Goal: Task Accomplishment & Management: Complete application form

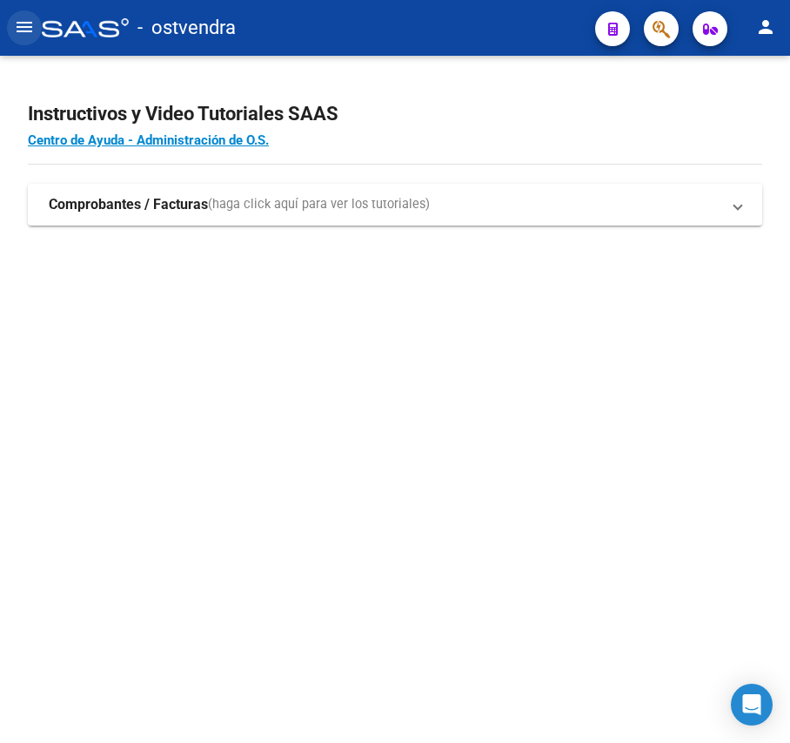
click at [28, 22] on mat-icon "menu" at bounding box center [24, 27] width 21 height 21
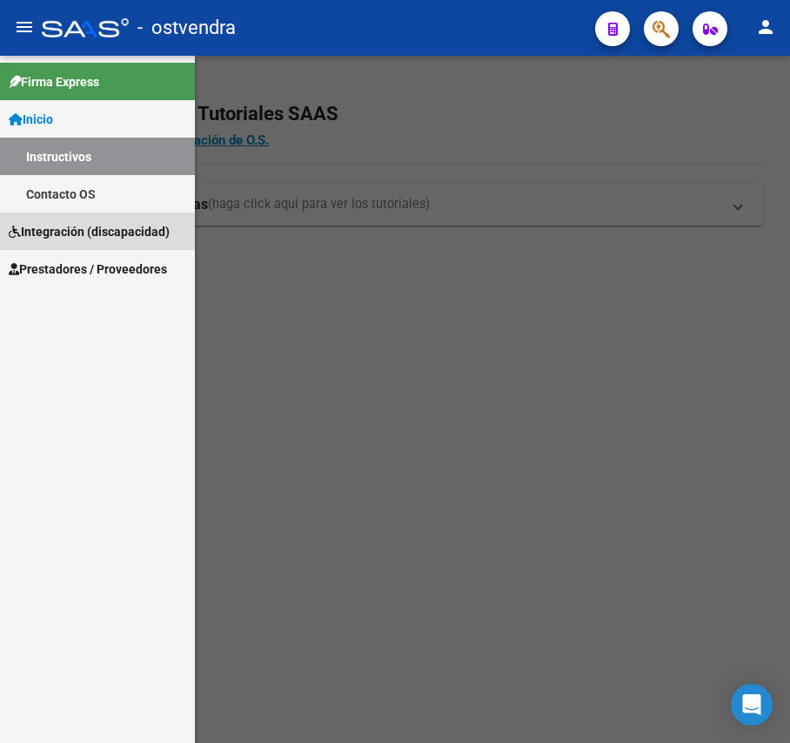
click at [74, 239] on span "Integración (discapacidad)" at bounding box center [89, 231] width 161 height 19
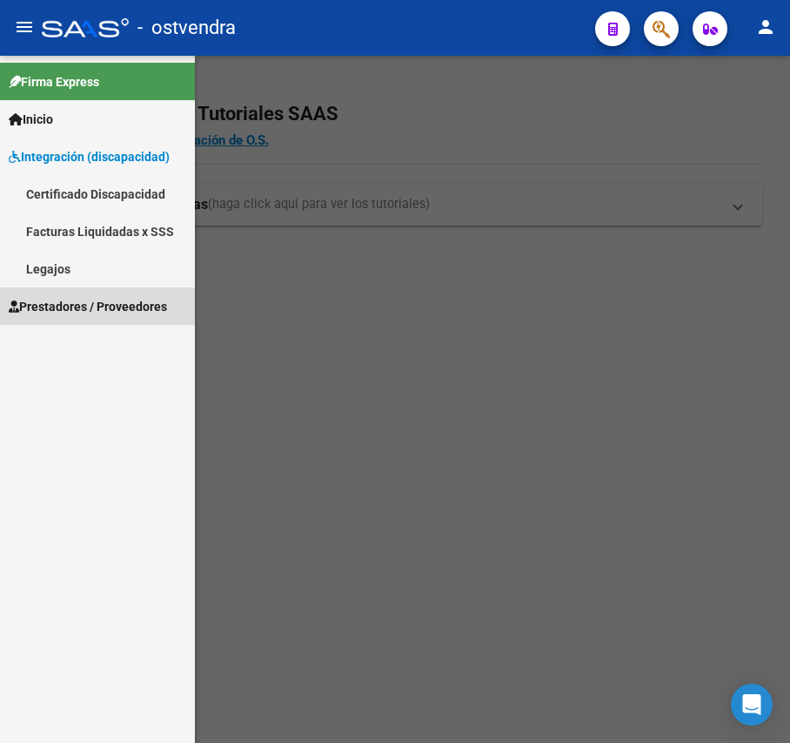
click at [74, 321] on link "Prestadores / Proveedores" at bounding box center [97, 305] width 195 height 37
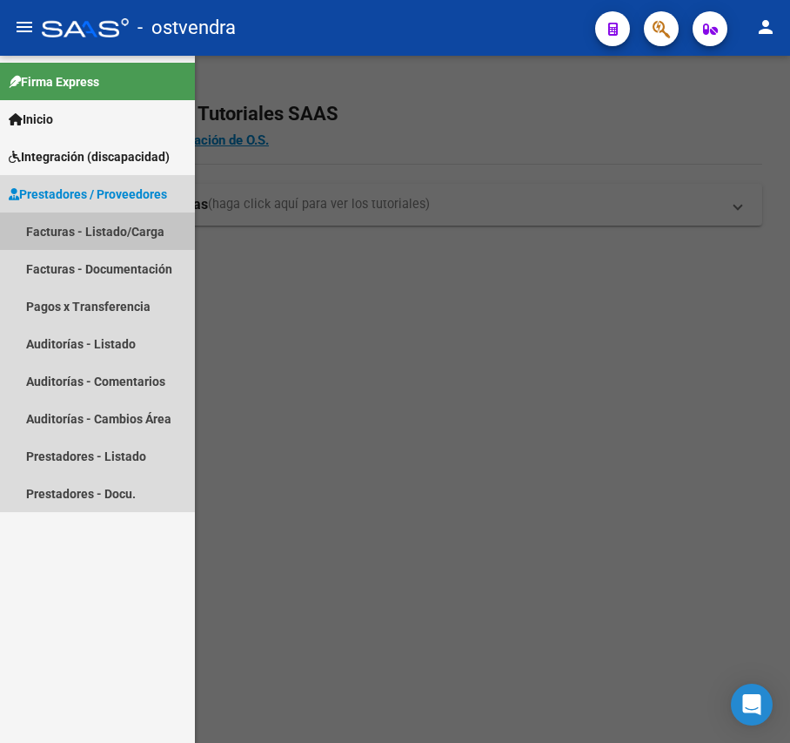
click at [94, 241] on link "Facturas - Listado/Carga" at bounding box center [97, 230] width 195 height 37
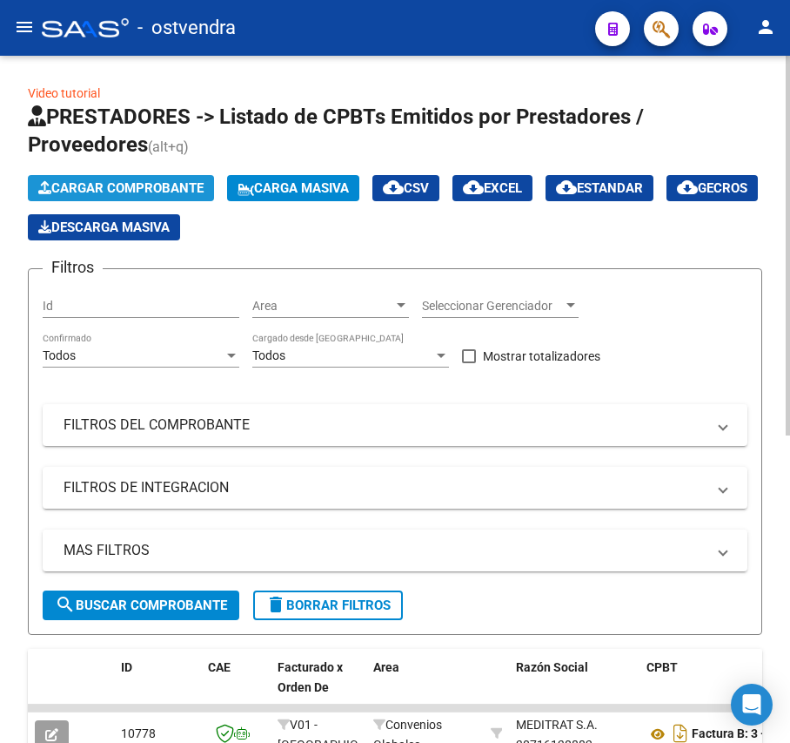
click at [158, 189] on span "Cargar Comprobante" at bounding box center [120, 188] width 165 height 16
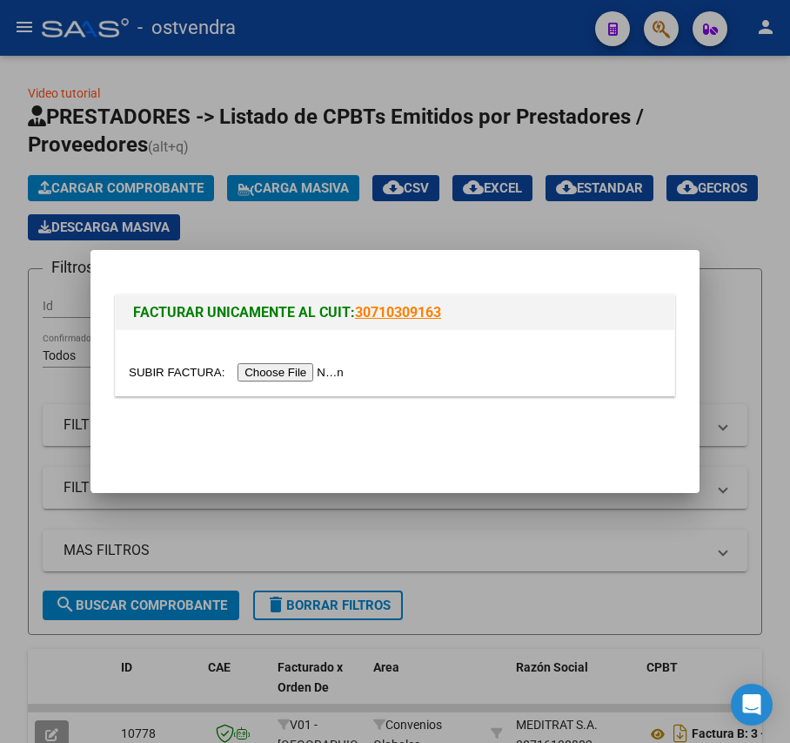
click at [279, 374] on input "file" at bounding box center [239, 372] width 220 height 18
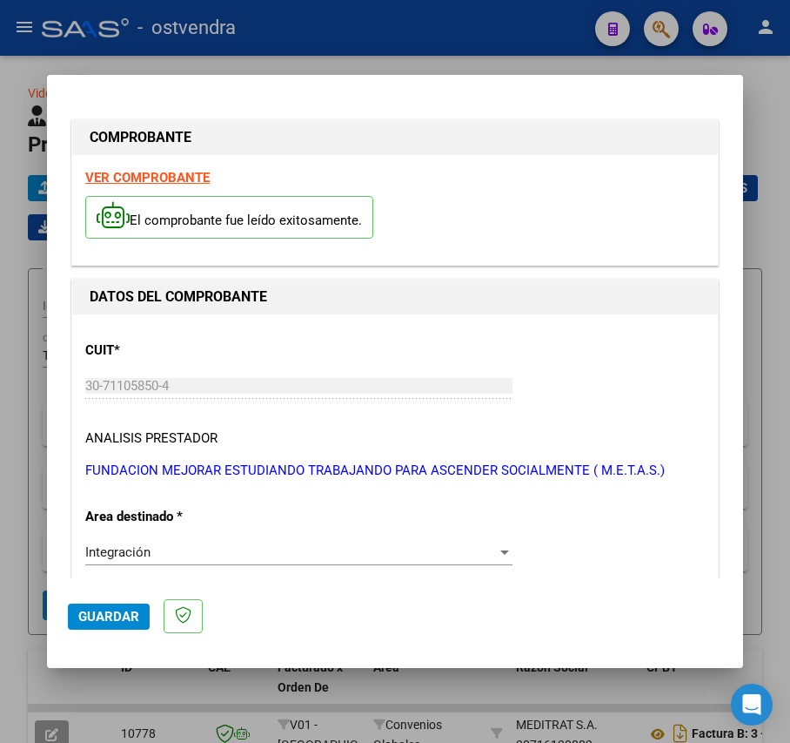
click at [155, 174] on strong "VER COMPROBANTE" at bounding box center [147, 178] width 124 height 16
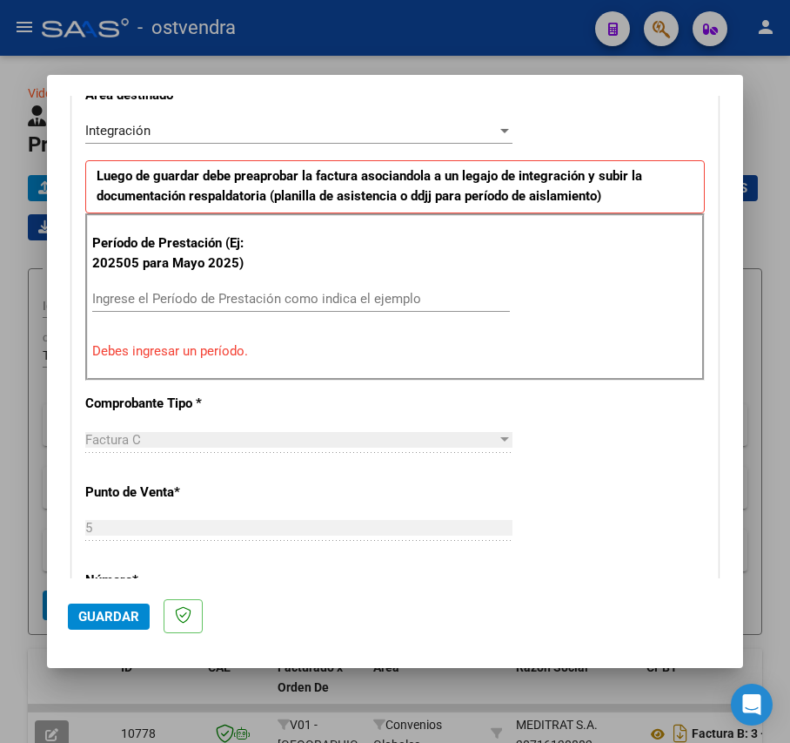
scroll to position [416, 0]
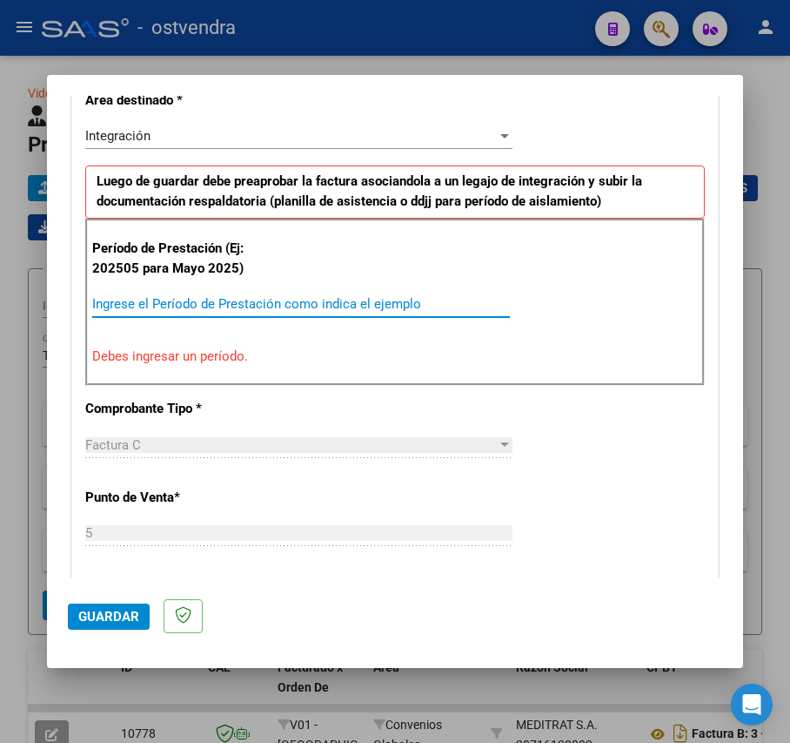
click at [307, 305] on input "Ingrese el Período de Prestación como indica el ejemplo" at bounding box center [301, 304] width 418 height 16
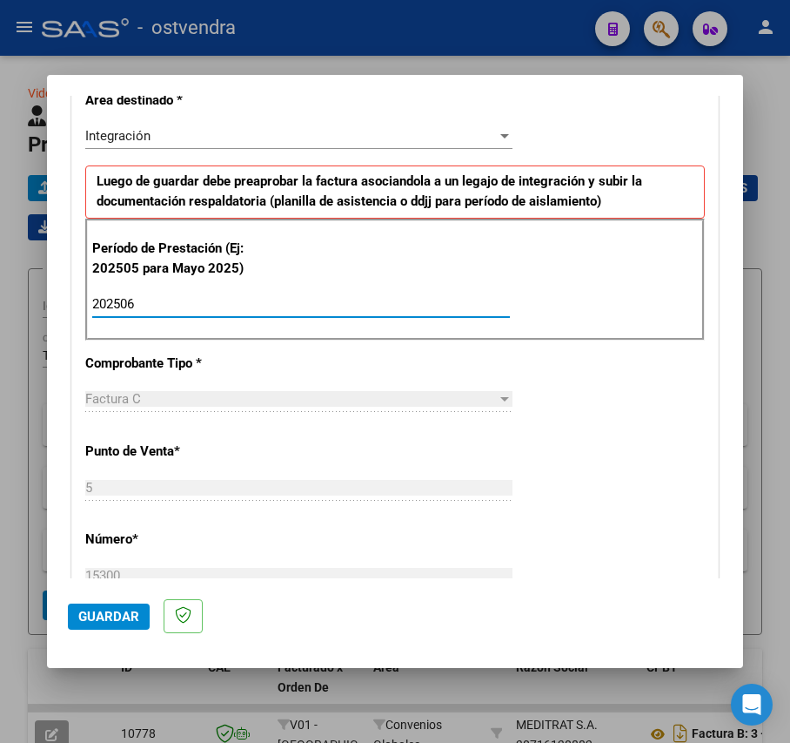
type input "202506"
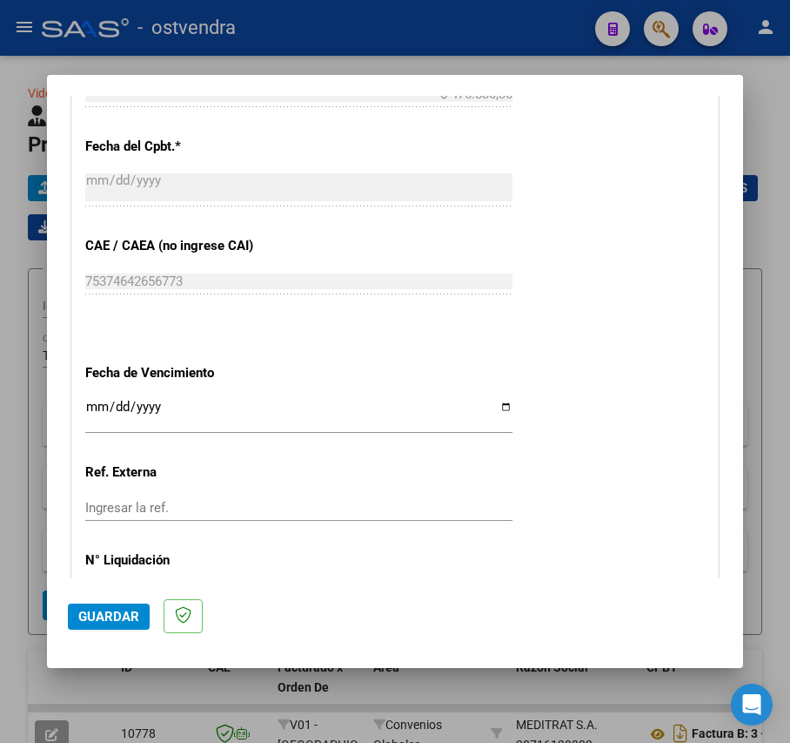
scroll to position [1032, 0]
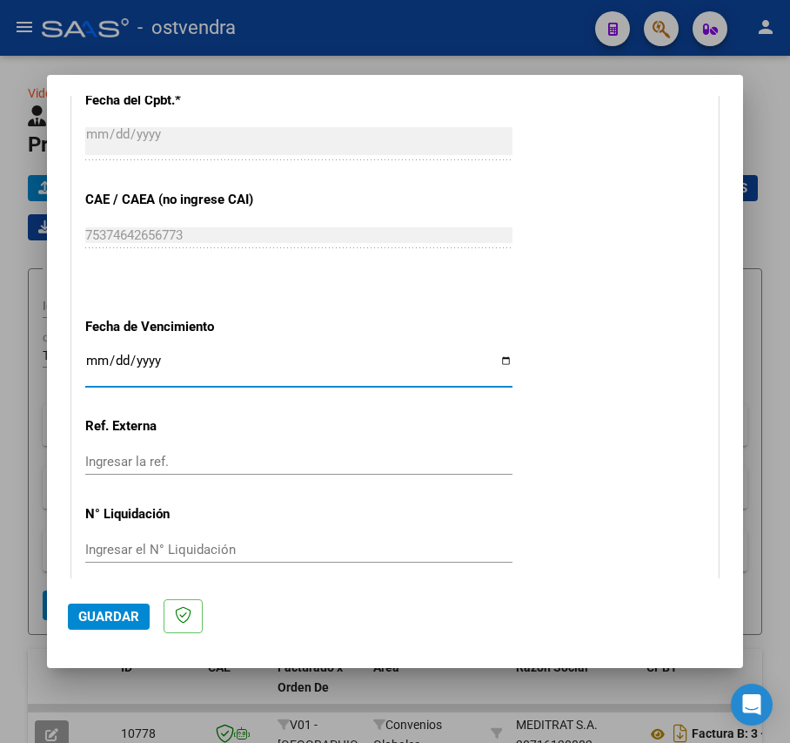
click at [92, 359] on input "Ingresar la fecha" at bounding box center [298, 367] width 427 height 28
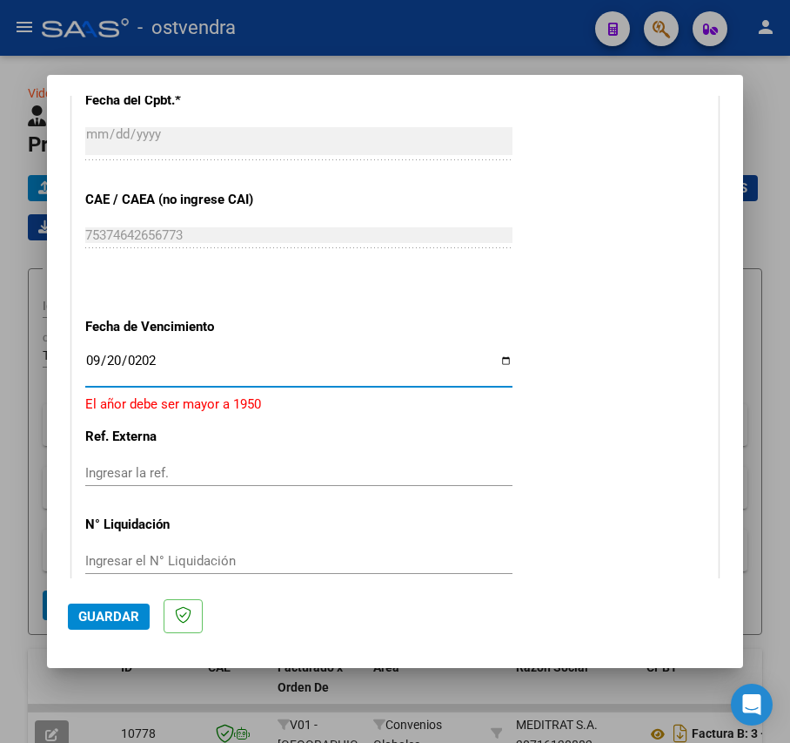
type input "[DATE]"
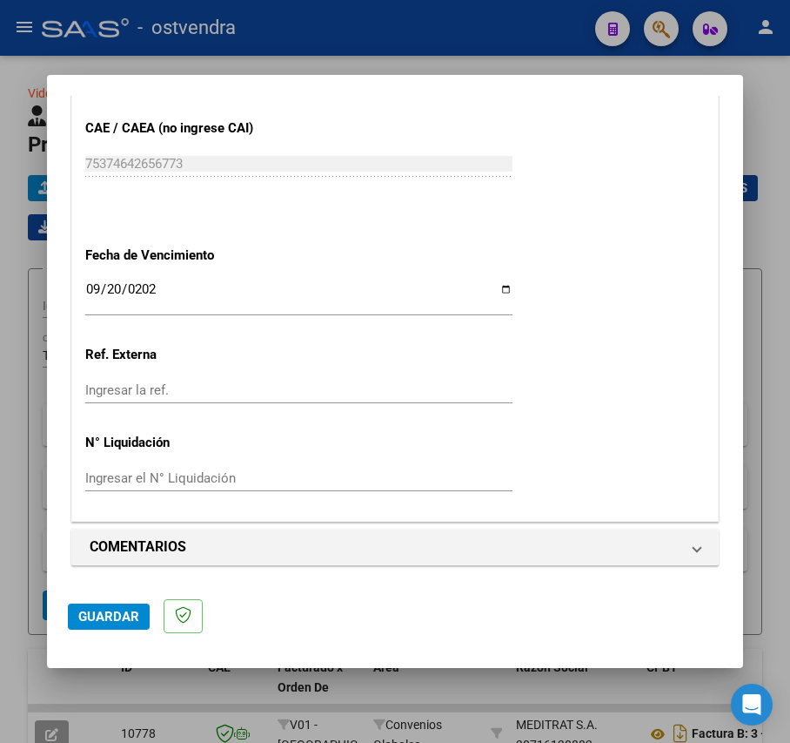
click at [106, 616] on span "Guardar" at bounding box center [108, 617] width 61 height 16
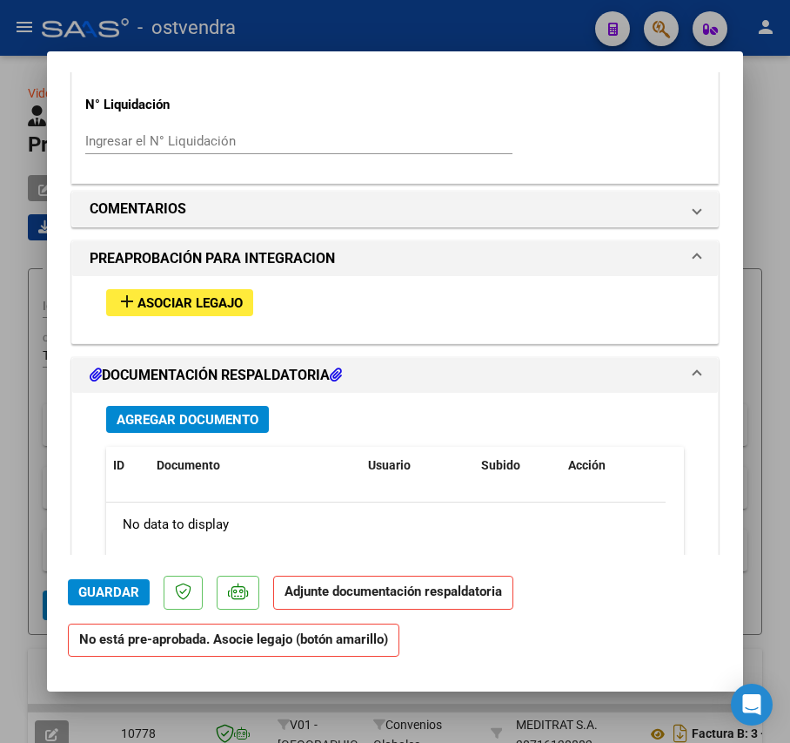
scroll to position [1431, 0]
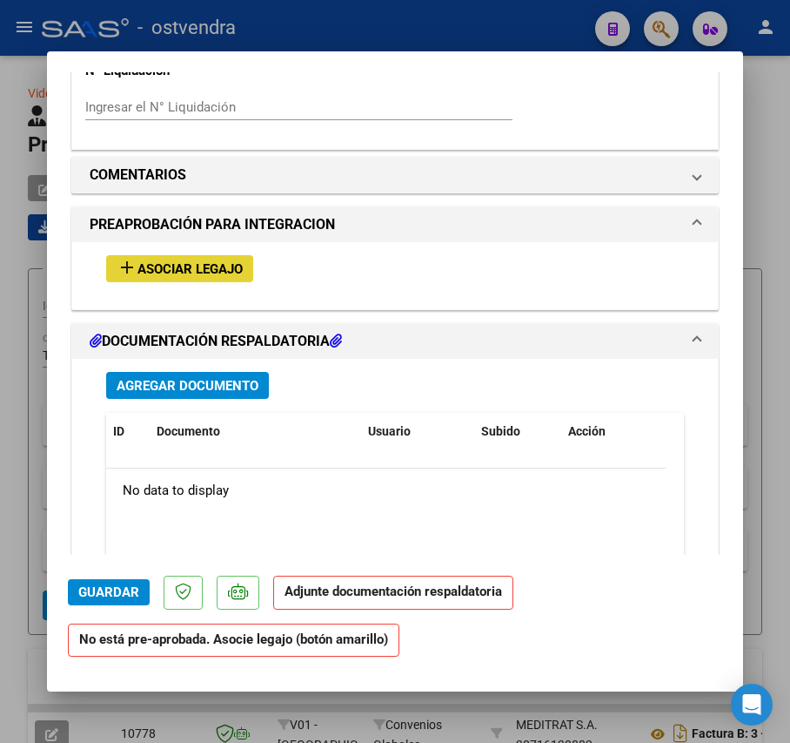
click at [211, 277] on span "Asociar Legajo" at bounding box center [190, 269] width 105 height 16
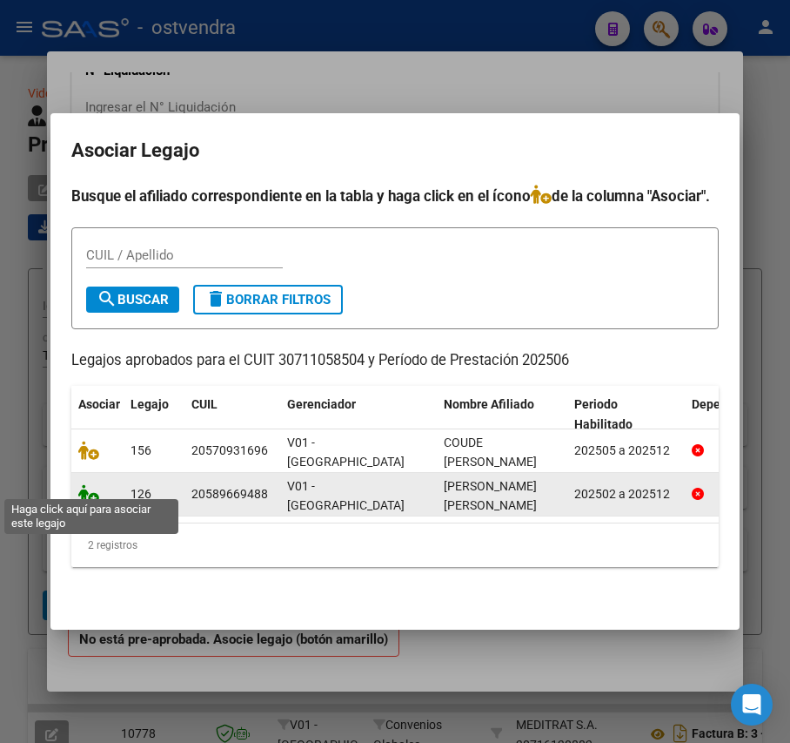
click at [89, 485] on icon at bounding box center [88, 493] width 21 height 19
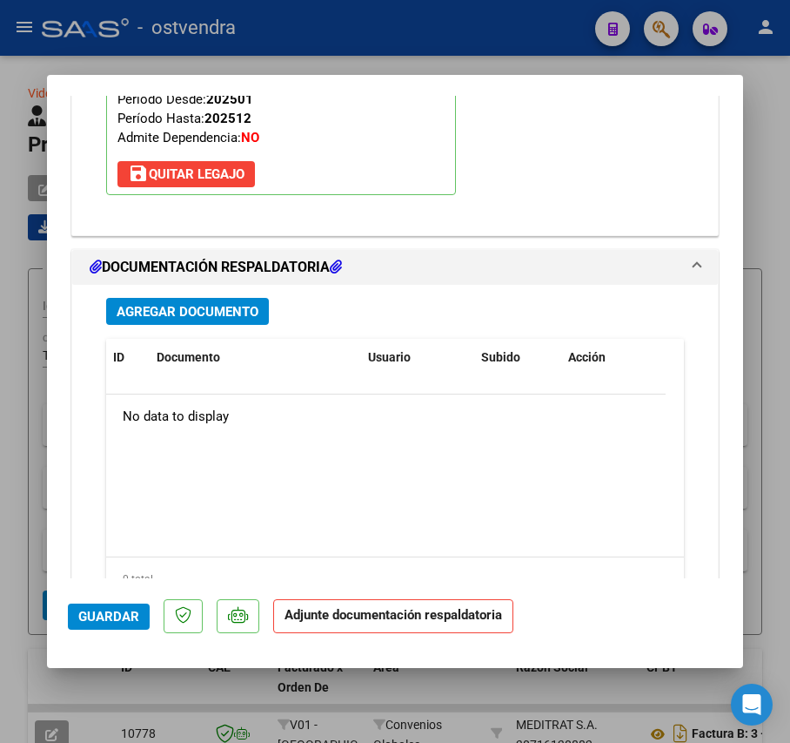
scroll to position [1891, 0]
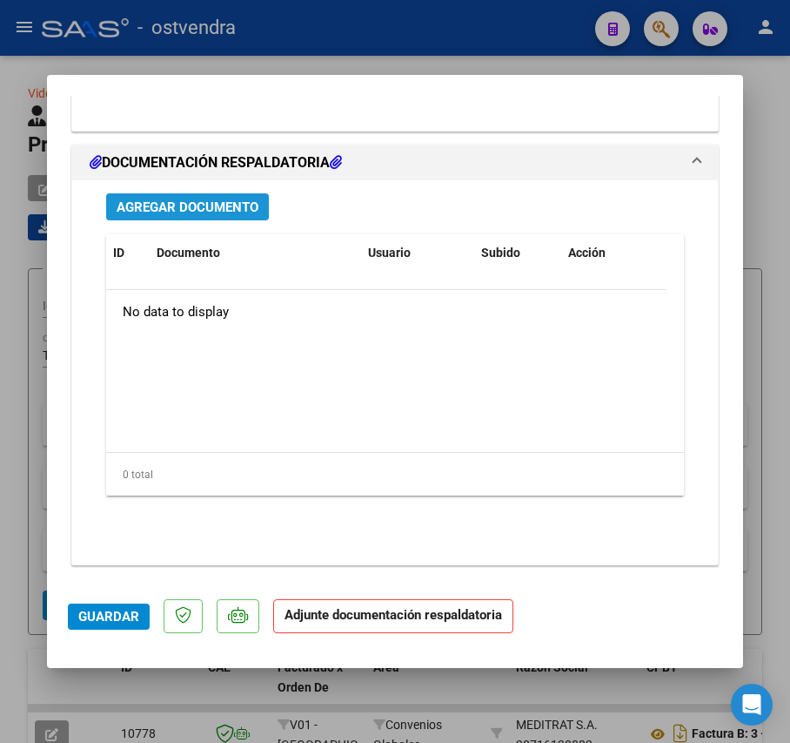
click at [226, 199] on span "Agregar Documento" at bounding box center [188, 207] width 142 height 16
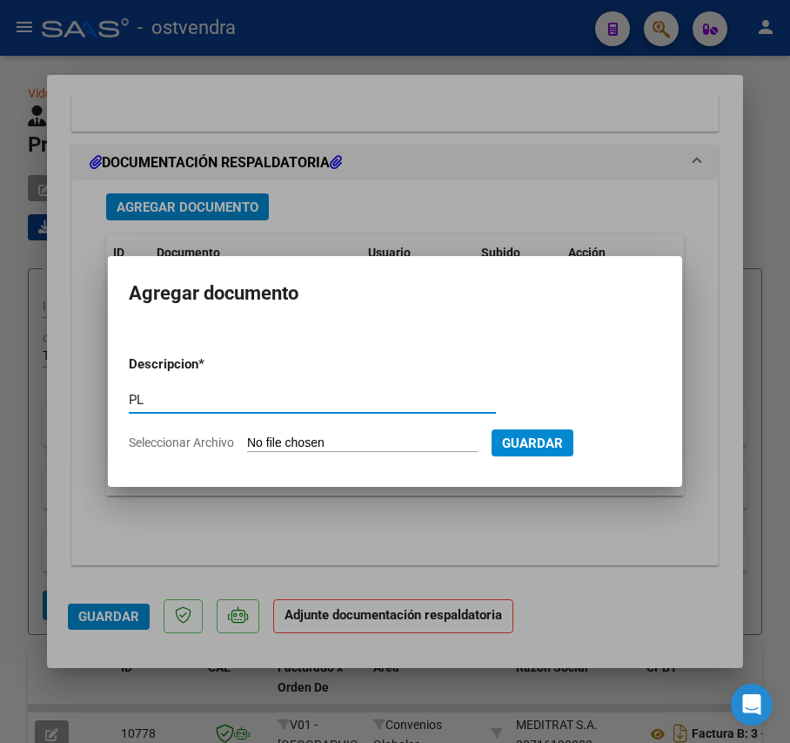
type input "PL"
click at [261, 440] on input "Seleccionar Archivo" at bounding box center [362, 443] width 231 height 17
type input "C:\fakepath\PL - [GEOGRAPHIC_DATA][PERSON_NAME] [PERSON_NAME].pdf"
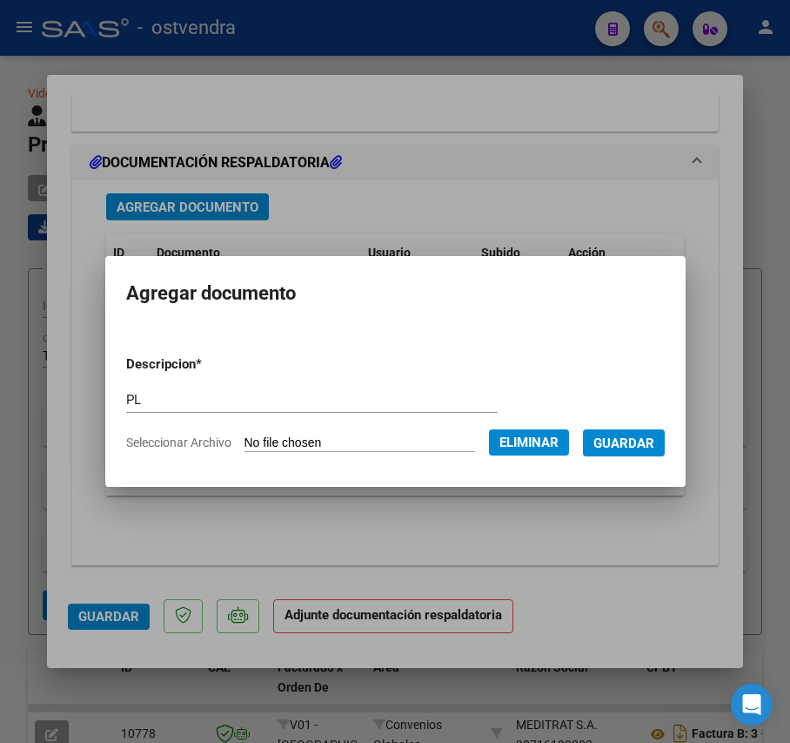
click at [634, 444] on span "Guardar" at bounding box center [624, 443] width 61 height 16
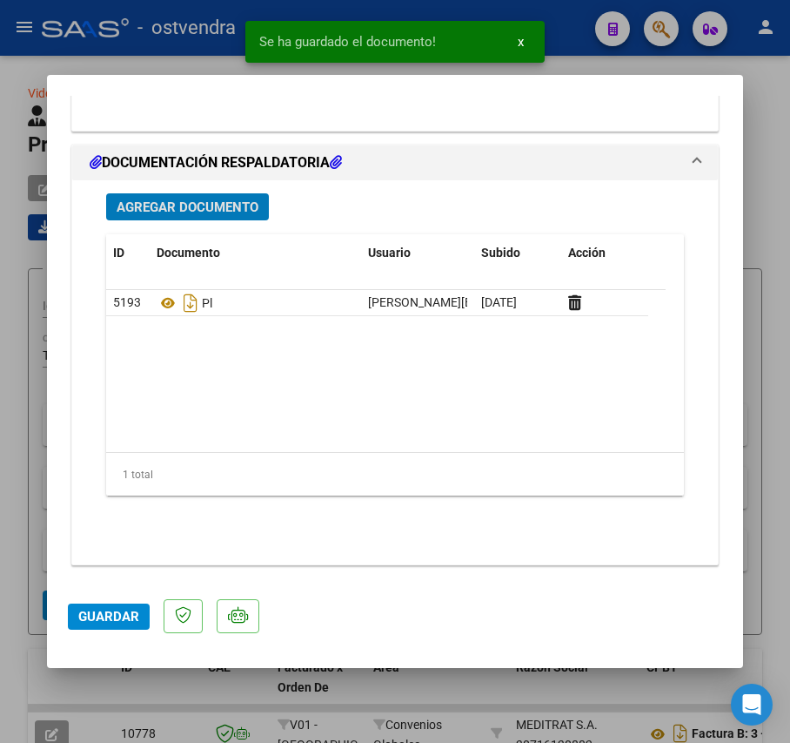
click at [224, 205] on span "Agregar Documento" at bounding box center [188, 207] width 142 height 16
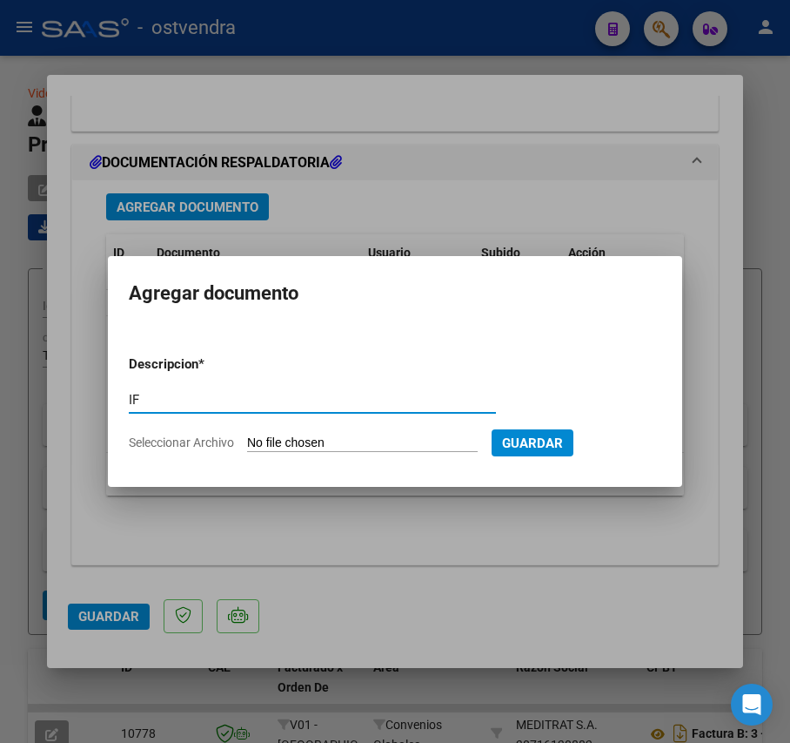
type input "IF"
click at [293, 444] on input "Seleccionar Archivo" at bounding box center [362, 443] width 231 height 17
type input "C:\fakepath\IAM- [GEOGRAPHIC_DATA][PERSON_NAME] - [PERSON_NAME].PDF"
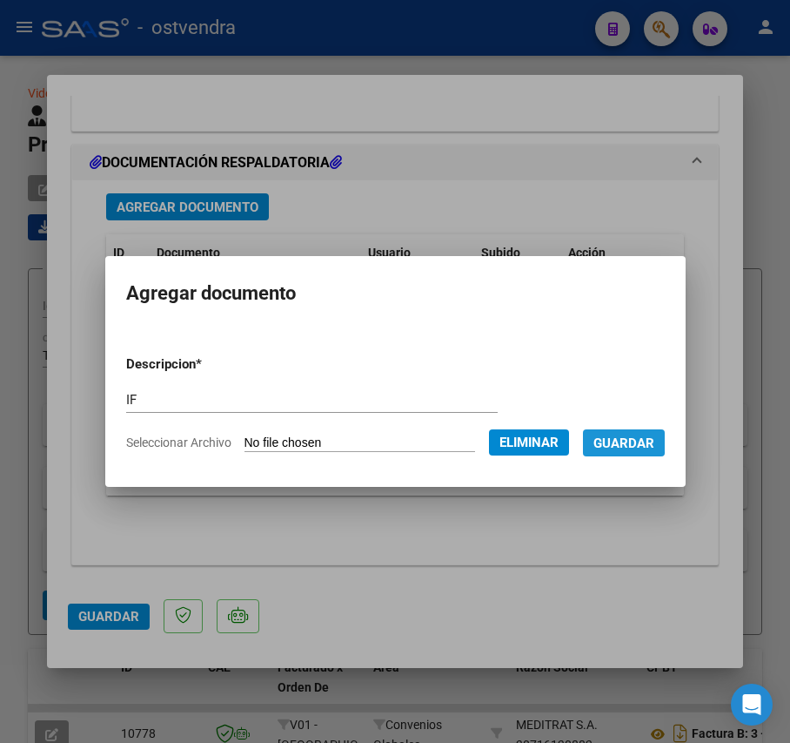
click at [614, 441] on span "Guardar" at bounding box center [624, 443] width 61 height 16
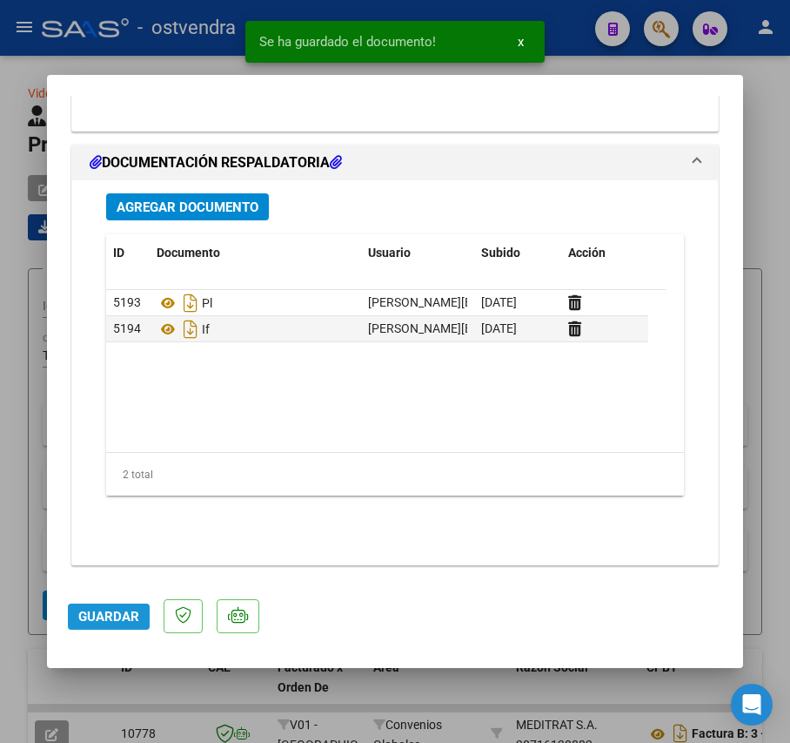
click at [84, 617] on span "Guardar" at bounding box center [108, 617] width 61 height 16
click at [25, 666] on div at bounding box center [395, 371] width 790 height 743
type input "$ 0,00"
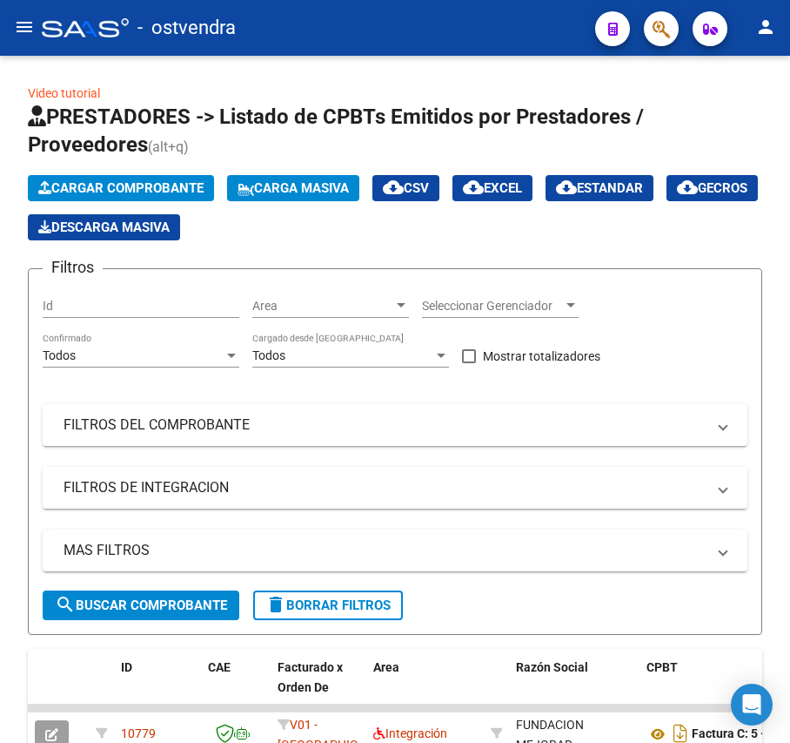
drag, startPoint x: 784, startPoint y: 276, endPoint x: 781, endPoint y: 454, distance: 177.6
click at [790, 370] on html "menu - ostvendra person Firma Express Inicio Instructivos Contacto OS Integraci…" at bounding box center [395, 371] width 790 height 743
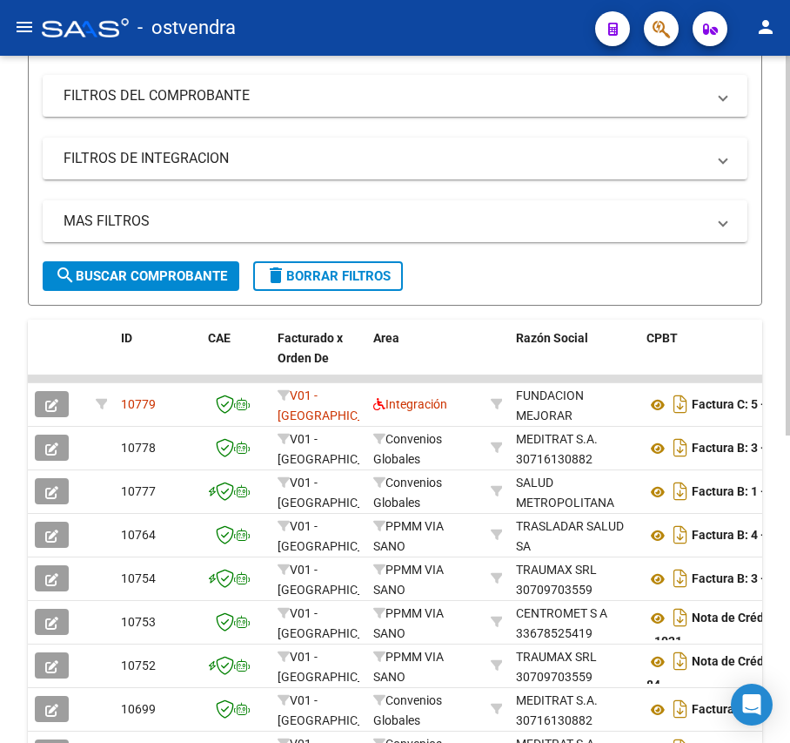
click at [790, 611] on html "menu - ostvendra person Firma Express Inicio Instructivos Contacto OS Integraci…" at bounding box center [395, 371] width 790 height 743
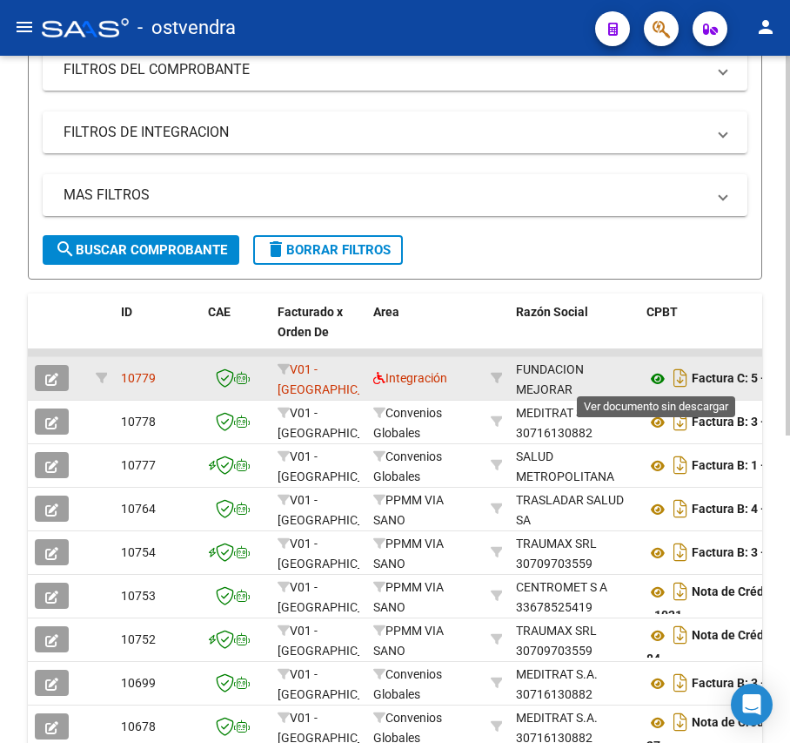
click at [649, 378] on icon at bounding box center [658, 378] width 23 height 21
